Goal: Subscribe to service/newsletter

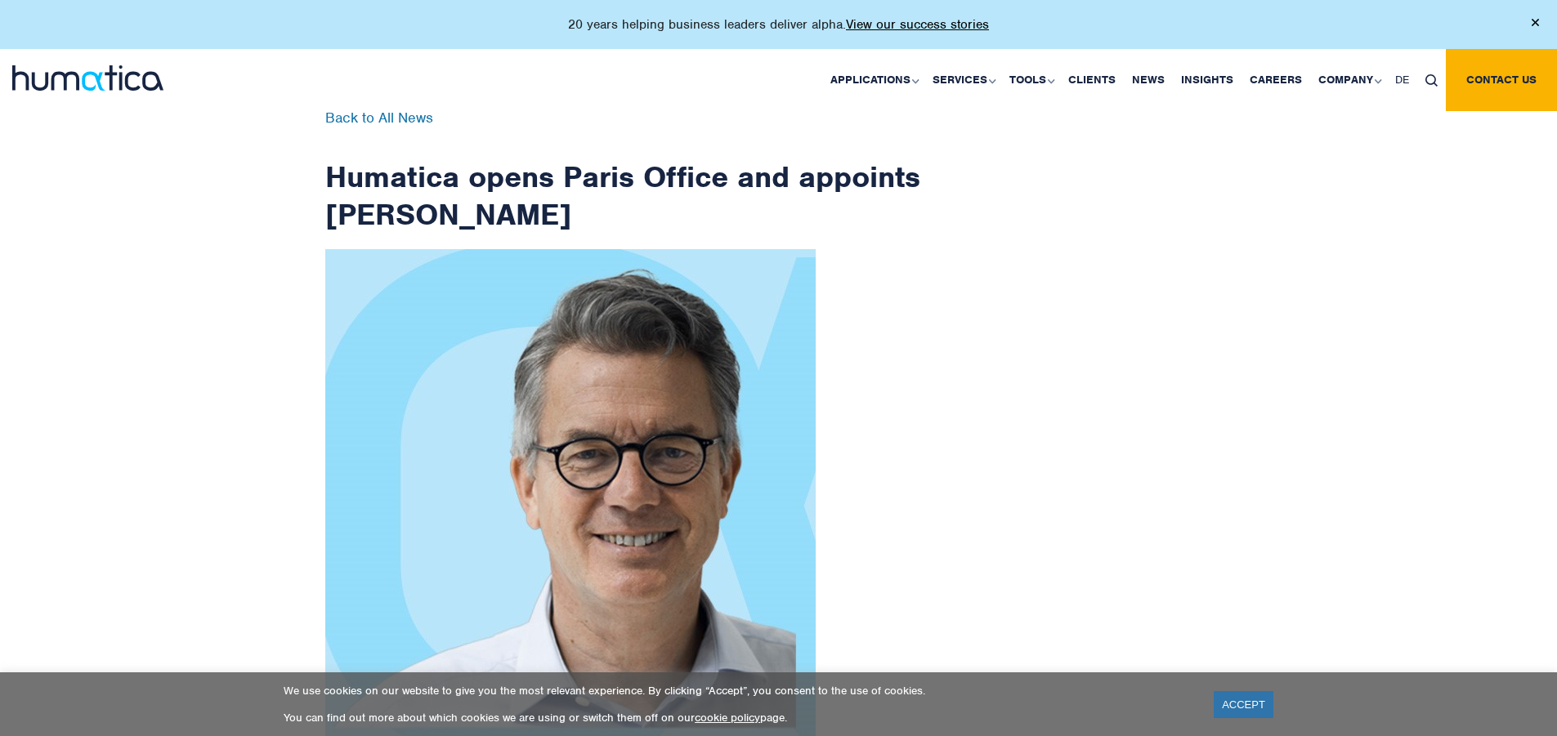
scroll to position [2607, 0]
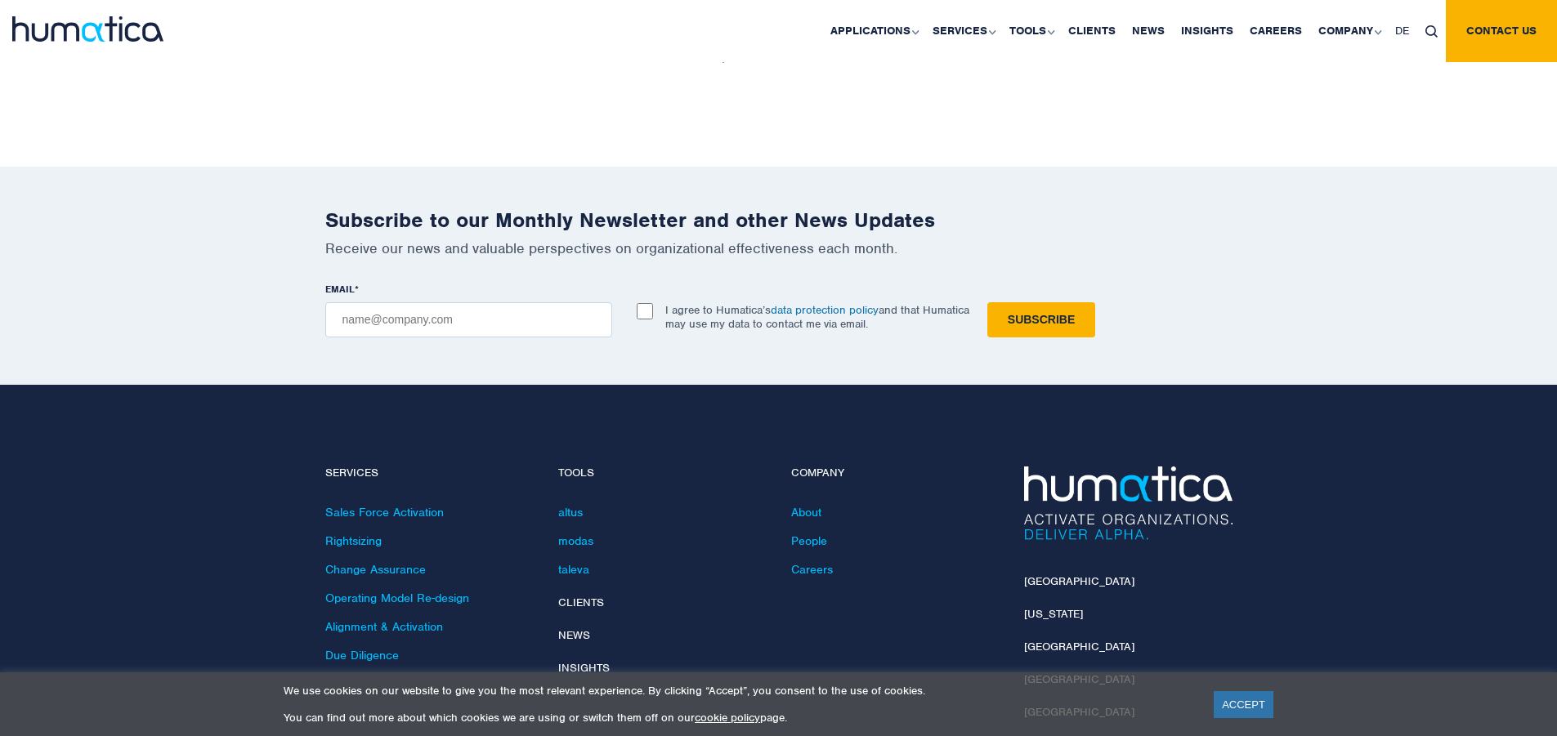
checkbox input "true"
type input "[EMAIL_ADDRESS][DOMAIN_NAME]"
click at [987, 302] on input "Subscribe" at bounding box center [1041, 319] width 108 height 35
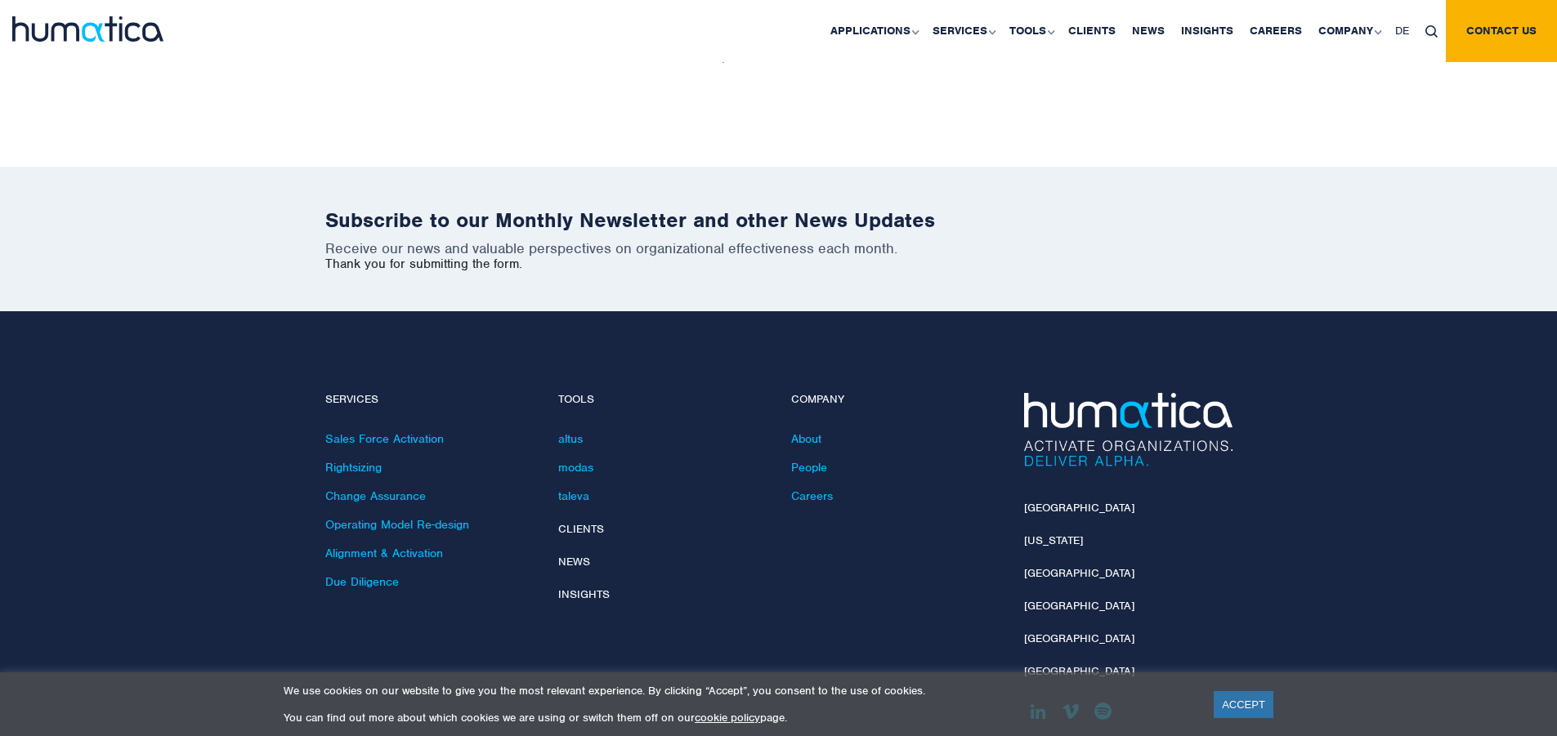
scroll to position [2534, 0]
